Goal: Task Accomplishment & Management: Use online tool/utility

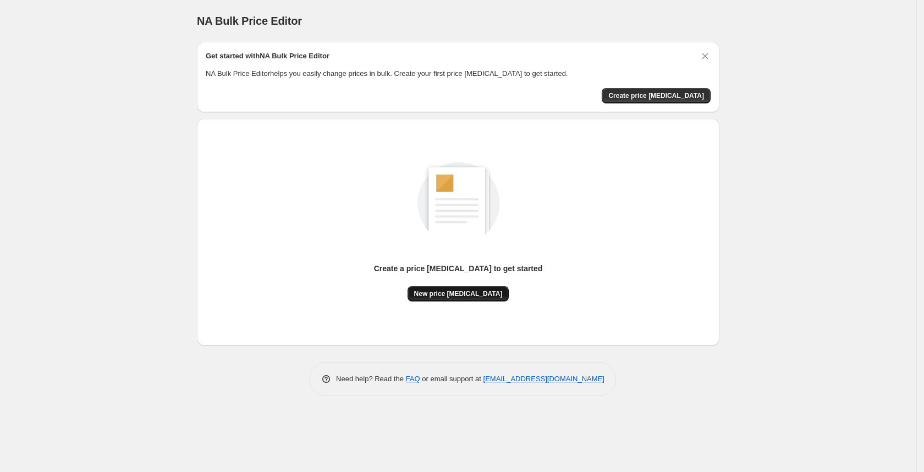
drag, startPoint x: 498, startPoint y: 290, endPoint x: 474, endPoint y: 293, distance: 24.9
click at [474, 293] on div "Create a price [MEDICAL_DATA] to get started New price [MEDICAL_DATA]" at bounding box center [458, 282] width 169 height 39
click at [474, 293] on span "New price [MEDICAL_DATA]" at bounding box center [458, 293] width 89 height 9
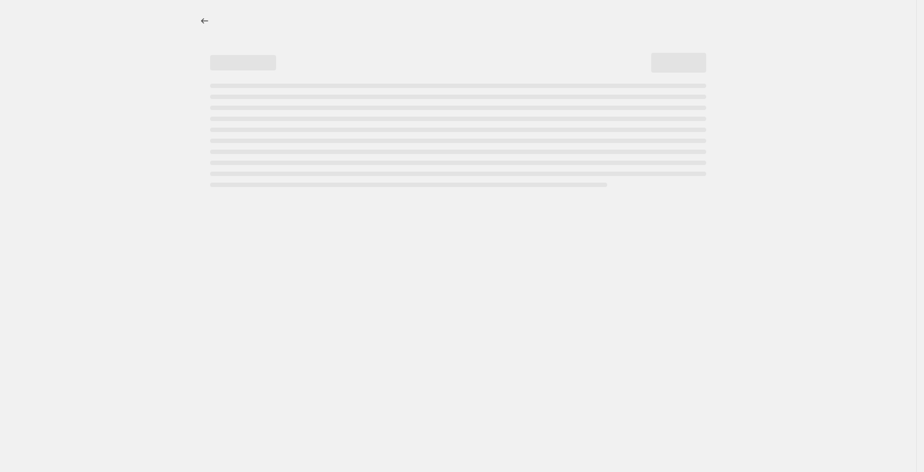
click at [474, 293] on div at bounding box center [458, 236] width 916 height 472
select select "percentage"
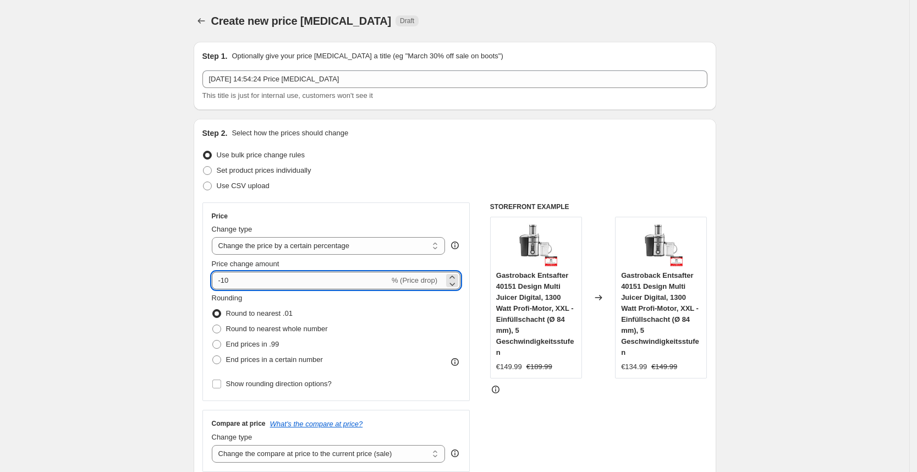
click at [364, 281] on input "-10" at bounding box center [301, 281] width 178 height 18
type input "-1"
type input "-25"
click at [548, 150] on div "Use bulk price change rules" at bounding box center [454, 154] width 505 height 15
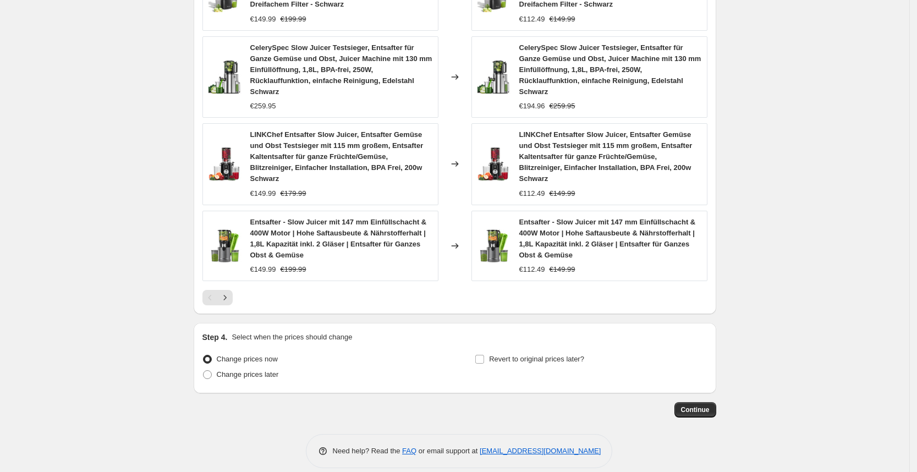
scroll to position [756, 0]
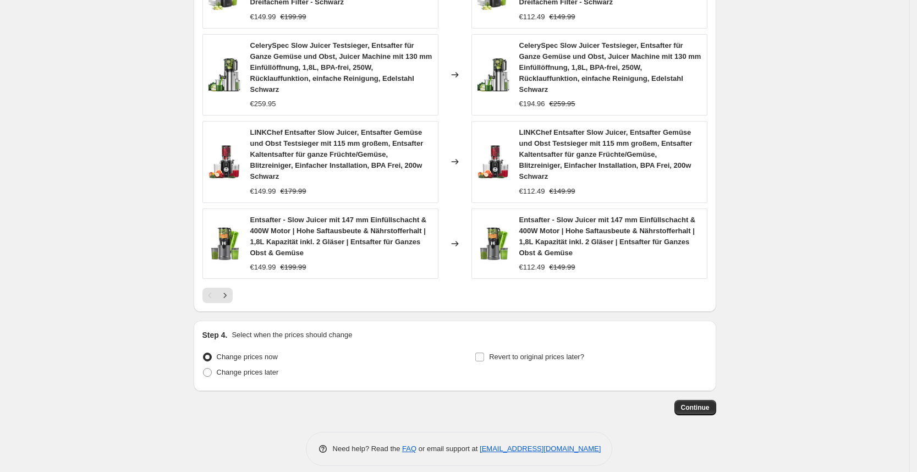
click at [699, 403] on span "Continue" at bounding box center [695, 407] width 29 height 9
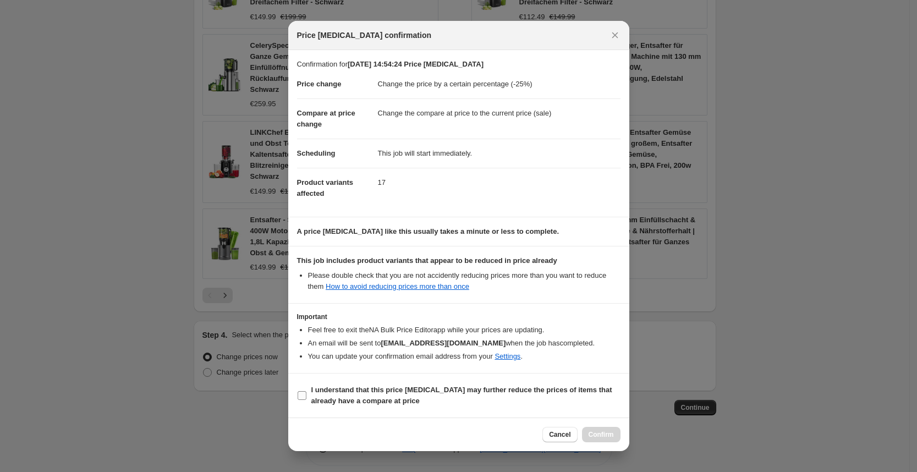
click at [502, 408] on label "I understand that this price [MEDICAL_DATA] may further reduce the prices of it…" at bounding box center [458, 395] width 323 height 26
click at [306, 400] on input "I understand that this price [MEDICAL_DATA] may further reduce the prices of it…" at bounding box center [302, 395] width 9 height 9
checkbox input "true"
click at [604, 441] on button "Confirm" at bounding box center [601, 434] width 39 height 15
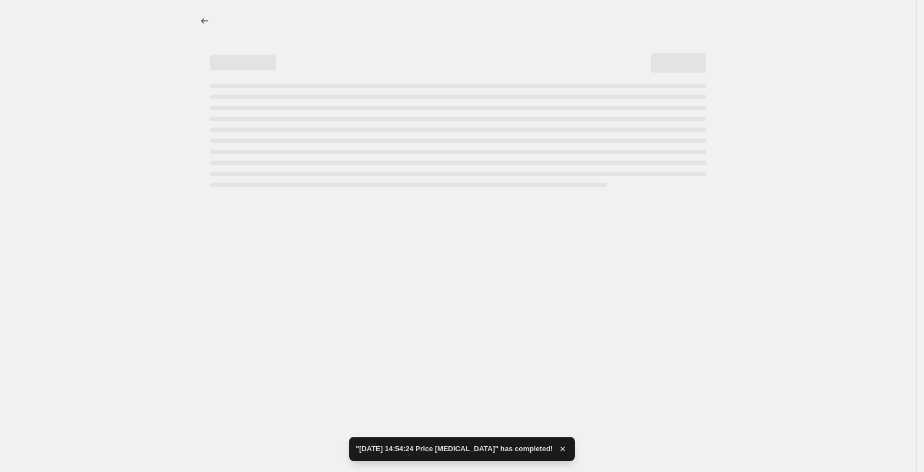
select select "percentage"
